Goal: Task Accomplishment & Management: Manage account settings

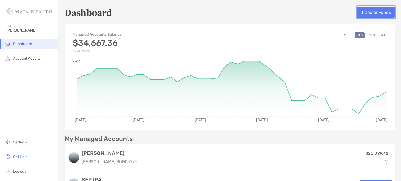
click at [371, 12] on button "Transfer Funds" at bounding box center [376, 12] width 38 height 11
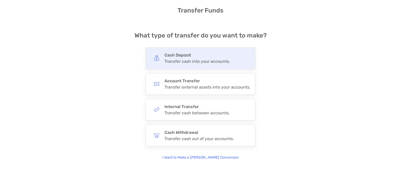
click at [218, 62] on div "Transfer cash into your accounts." at bounding box center [196, 61] width 65 height 5
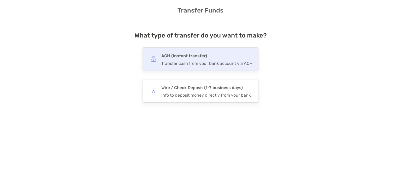
click at [238, 62] on div "Transfer cash from your bank account via ACH." at bounding box center [207, 63] width 92 height 5
click at [0, 0] on input "***" at bounding box center [0, 0] width 0 height 0
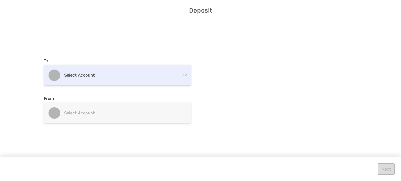
click at [178, 76] on div "Select account" at bounding box center [117, 75] width 147 height 20
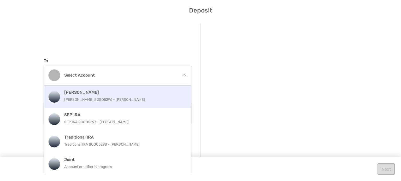
click at [153, 100] on p "[PERSON_NAME] 8OG05296 - [PERSON_NAME]" at bounding box center [123, 100] width 118 height 7
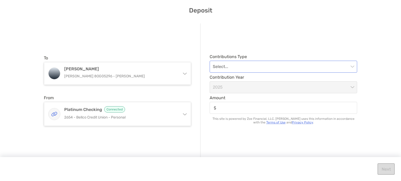
click at [271, 68] on input "modal" at bounding box center [281, 66] width 136 height 11
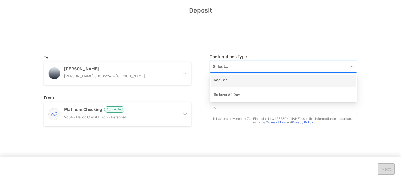
click at [262, 80] on div "Regular" at bounding box center [283, 80] width 139 height 7
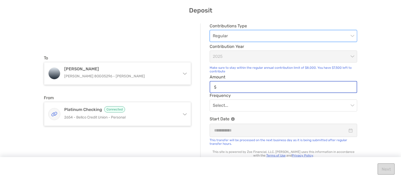
click at [245, 86] on input "Amount" at bounding box center [287, 87] width 138 height 4
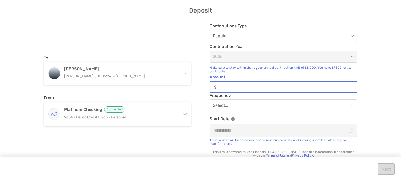
type input "***"
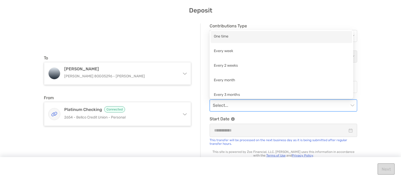
click at [271, 107] on input "modal" at bounding box center [281, 105] width 136 height 11
click at [239, 34] on div "One time" at bounding box center [281, 37] width 135 height 7
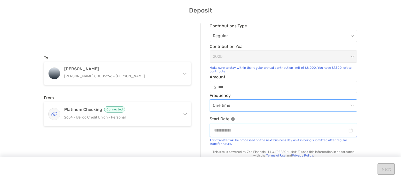
click at [310, 133] on input "modal" at bounding box center [280, 130] width 133 height 7
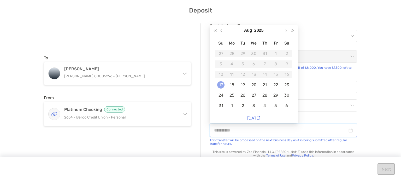
type input "**********"
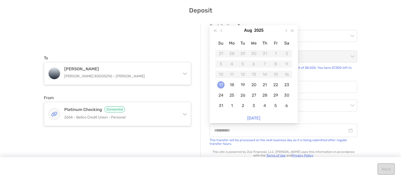
click at [221, 84] on div "17" at bounding box center [220, 84] width 7 height 7
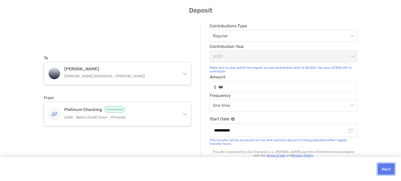
click at [382, 168] on button "Next" at bounding box center [385, 169] width 17 height 11
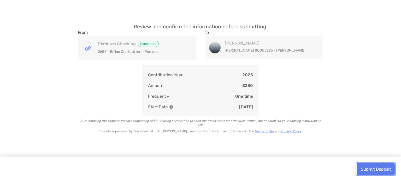
click at [383, 167] on button "Submit Deposit" at bounding box center [375, 169] width 38 height 11
